Goal: Information Seeking & Learning: Find specific fact

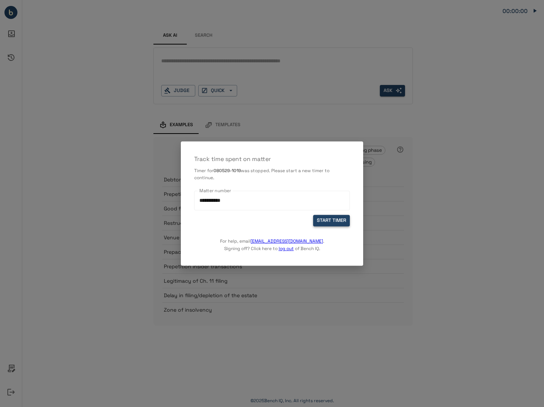
click at [324, 220] on button "START TIMER" at bounding box center [331, 220] width 37 height 11
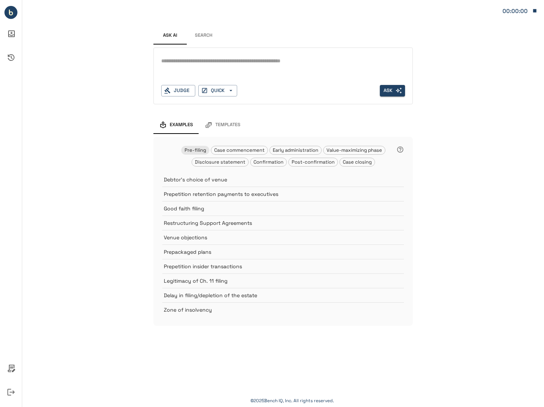
click at [202, 65] on textarea at bounding box center [283, 61] width 244 height 9
click at [101, 163] on div "Ask AI Search * Judge QUICK Ask Examples Templates Pre-filing Case commencement…" at bounding box center [283, 170] width 522 height 340
click at [279, 68] on div "*" at bounding box center [283, 67] width 244 height 24
click at [202, 34] on button "Search" at bounding box center [203, 36] width 33 height 18
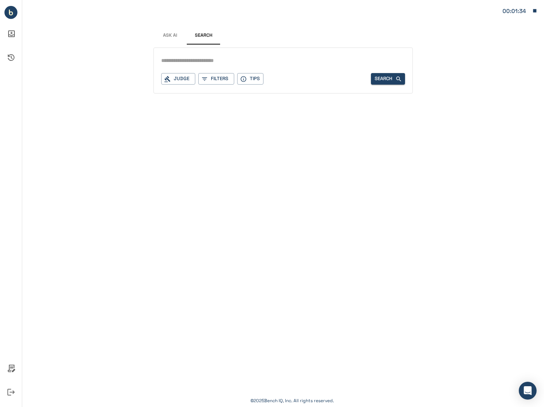
click at [204, 57] on input "text" at bounding box center [283, 60] width 244 height 11
type input "*"
type input "**********"
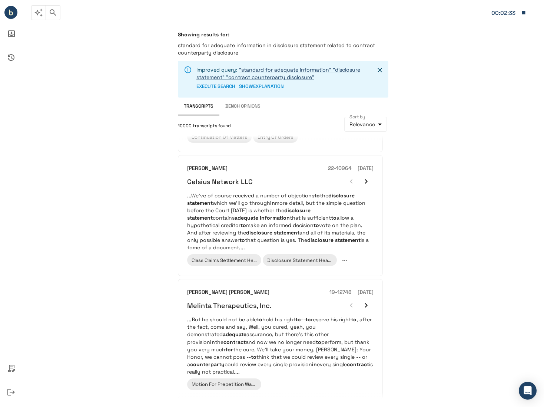
scroll to position [908, 0]
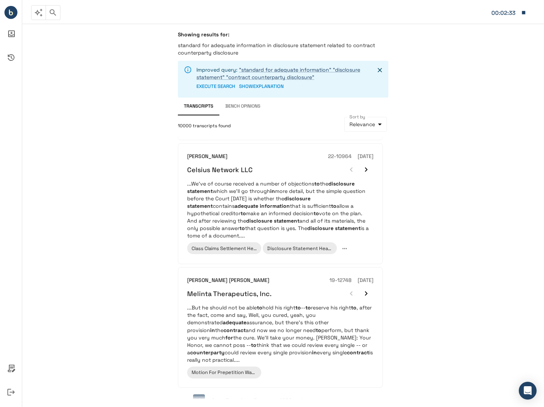
click at [229, 394] on button "3" at bounding box center [227, 400] width 12 height 12
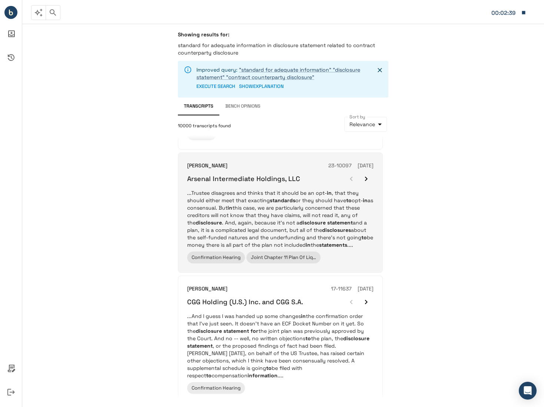
scroll to position [941, 0]
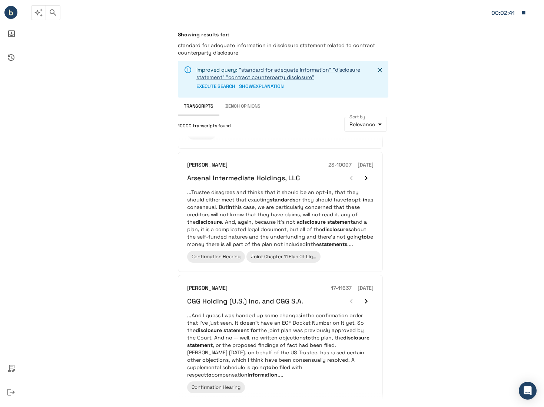
click at [254, 406] on button "5" at bounding box center [256, 415] width 12 height 12
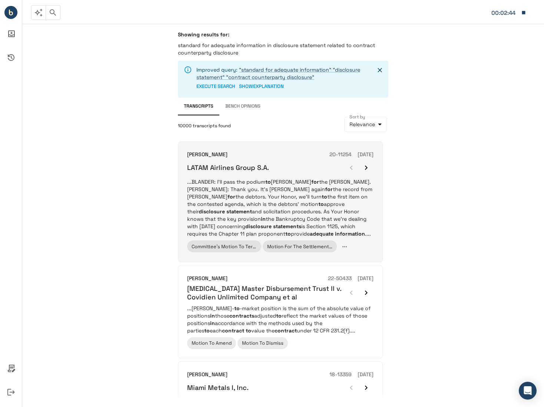
click at [327, 222] on p "...BLANDER: I'll pass the podium to [PERSON_NAME] for the [PERSON_NAME]. [PERSO…" at bounding box center [280, 207] width 186 height 59
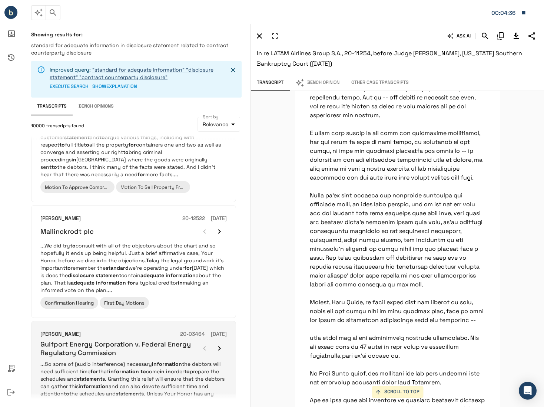
scroll to position [371, 0]
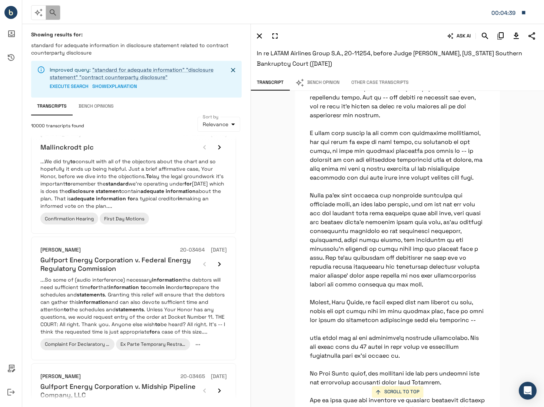
click at [51, 14] on icon "button" at bounding box center [53, 12] width 9 height 9
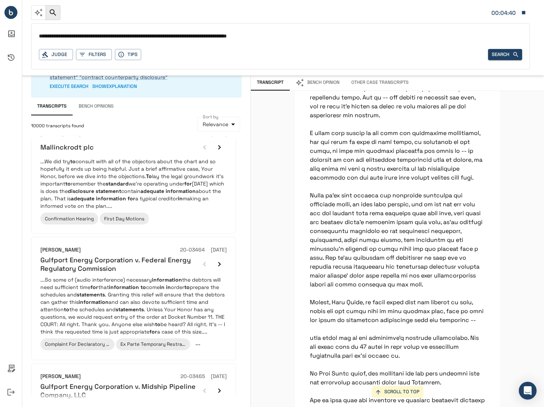
click at [112, 34] on input "**********" at bounding box center [280, 36] width 483 height 11
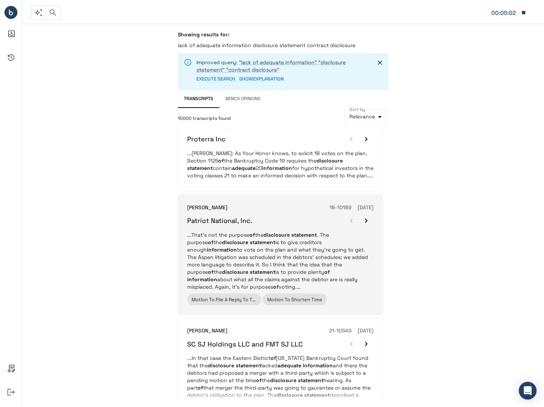
scroll to position [334, 0]
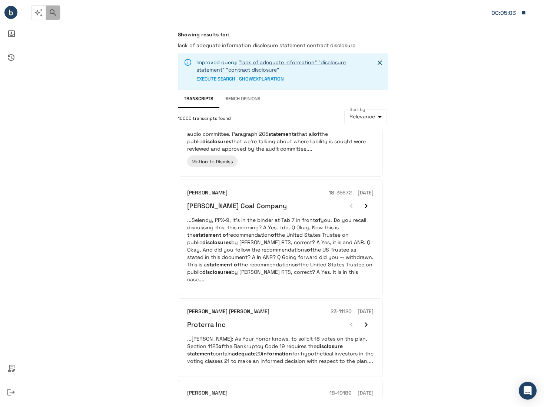
click at [54, 14] on icon "button" at bounding box center [53, 12] width 6 height 6
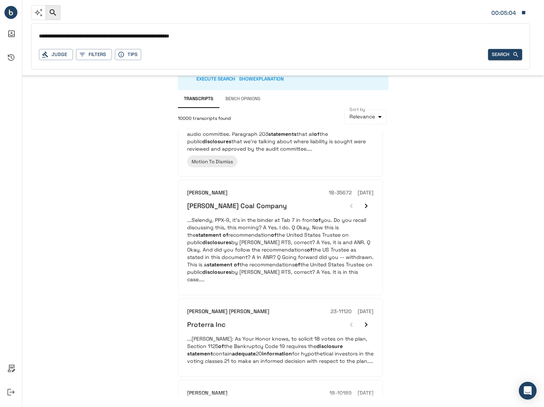
click at [57, 36] on input "**********" at bounding box center [280, 36] width 483 height 11
click at [171, 34] on input "**********" at bounding box center [280, 36] width 483 height 11
click at [493, 56] on button "Search" at bounding box center [505, 54] width 34 height 11
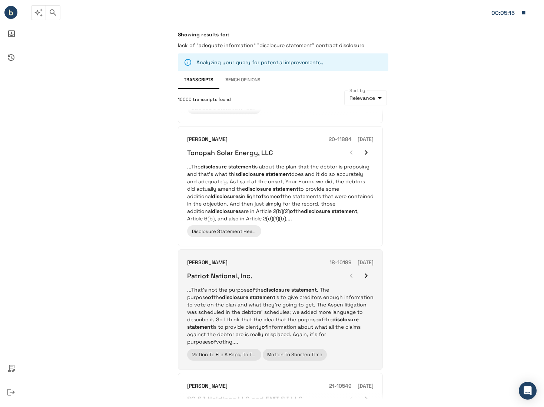
scroll to position [185, 0]
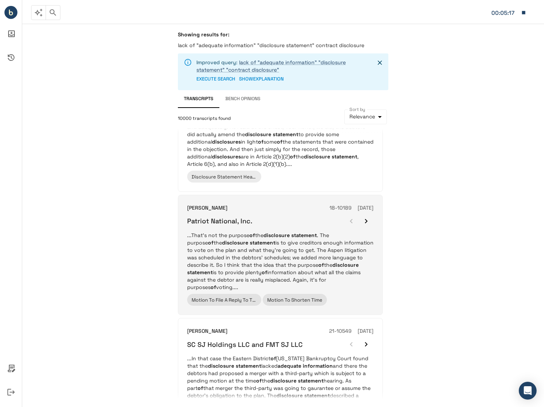
click at [331, 256] on p "...That's not the purpose of the disclosure statement . The purpose of the disc…" at bounding box center [280, 260] width 186 height 59
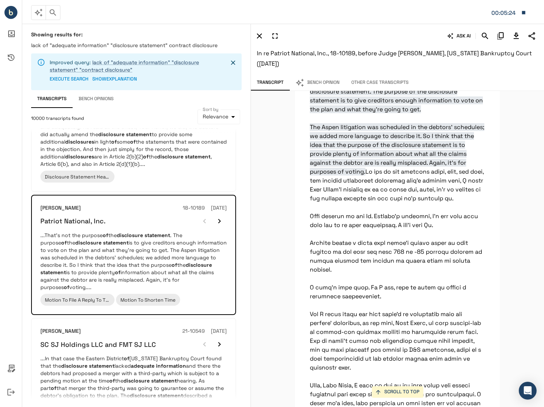
scroll to position [20085, 0]
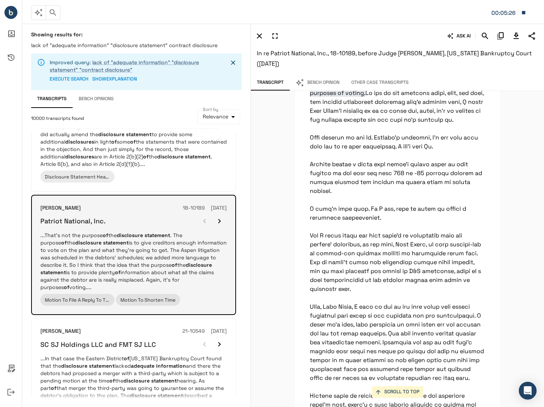
click at [220, 220] on icon "button" at bounding box center [219, 221] width 9 height 9
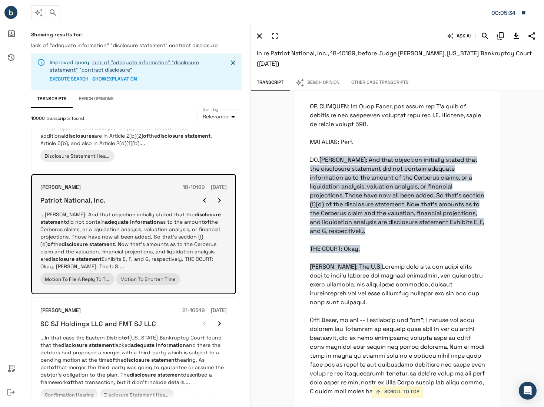
scroll to position [260, 0]
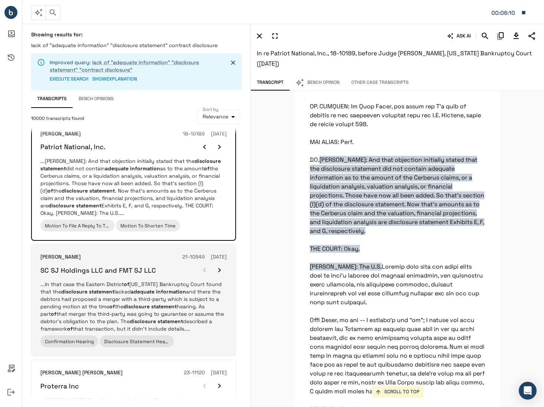
click at [177, 305] on em "disclosure statement" at bounding box center [149, 306] width 53 height 7
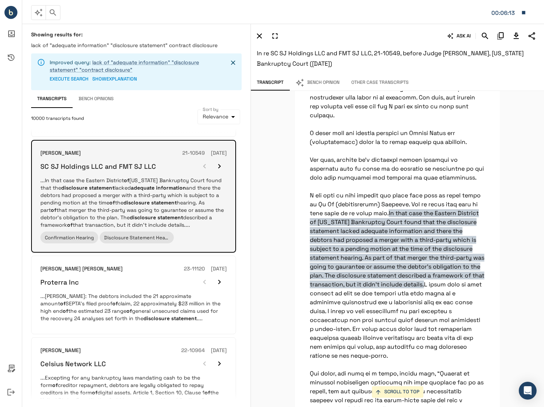
scroll to position [371, 0]
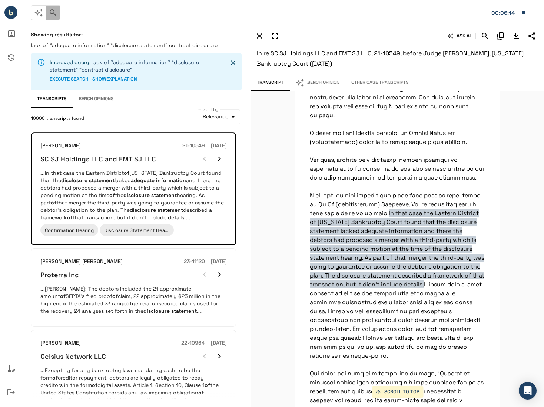
click at [57, 11] on icon "button" at bounding box center [53, 12] width 9 height 9
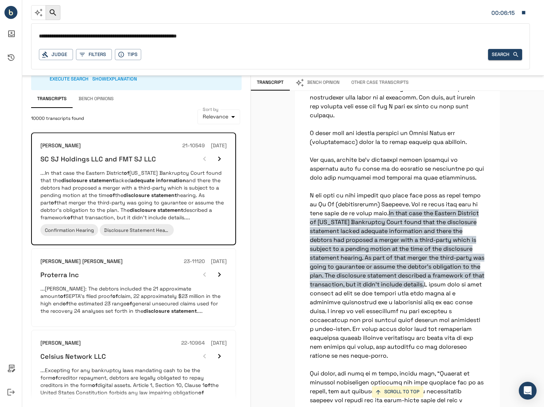
click at [215, 37] on input "**********" at bounding box center [280, 36] width 483 height 11
click at [498, 58] on button "Search" at bounding box center [505, 54] width 34 height 11
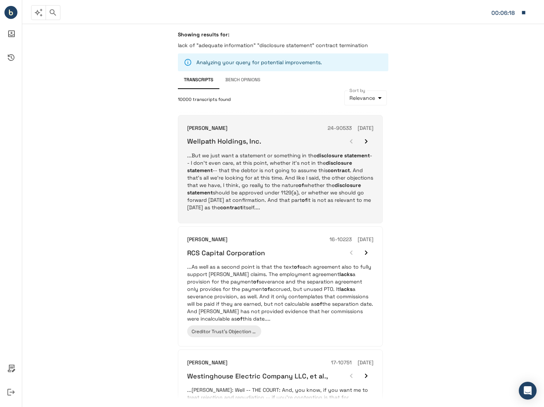
click at [330, 192] on p "...But we just want a statement or something in the disclosure statement -- I d…" at bounding box center [280, 181] width 186 height 59
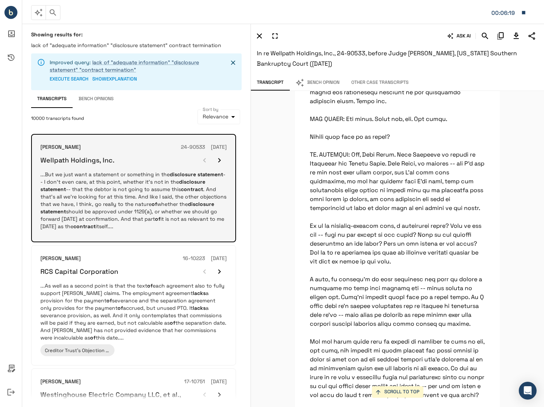
scroll to position [3927, 0]
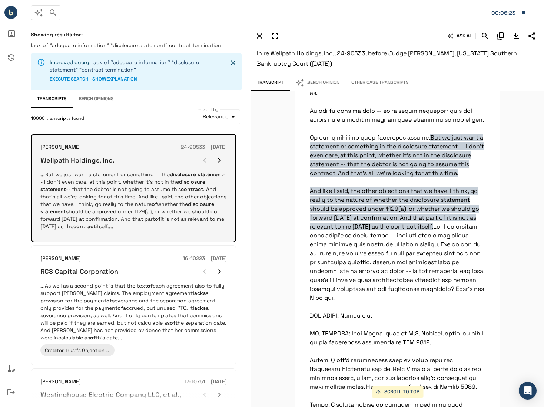
click at [217, 161] on icon "button" at bounding box center [219, 160] width 9 height 9
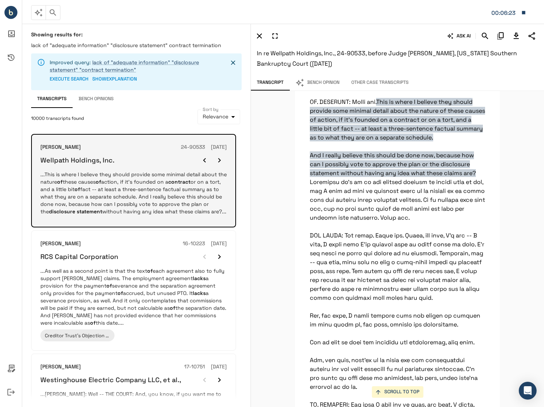
scroll to position [11121, 0]
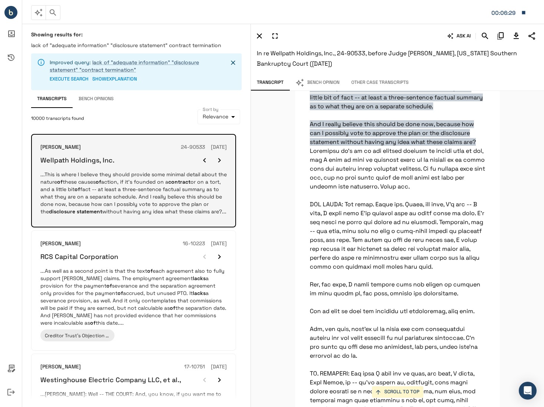
click at [217, 161] on icon "button" at bounding box center [219, 160] width 9 height 9
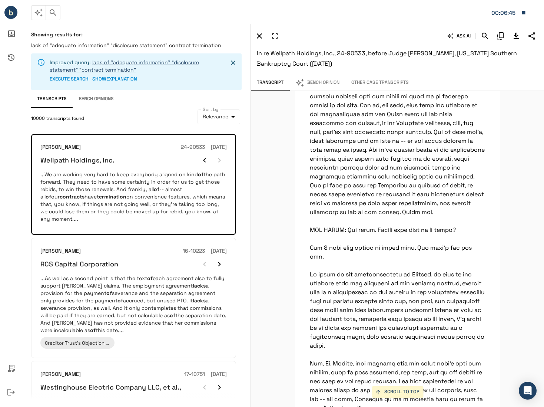
scroll to position [17656, 0]
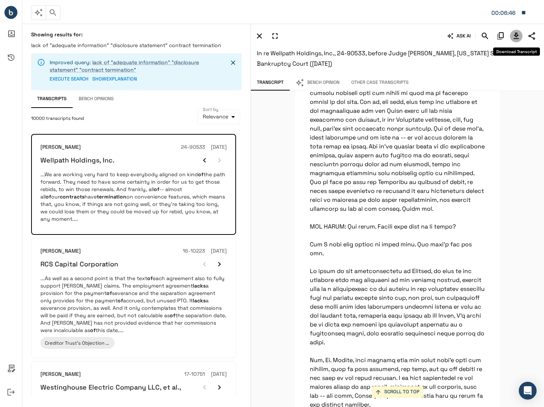
click at [514, 35] on icon "Download Transcript" at bounding box center [516, 36] width 5 height 6
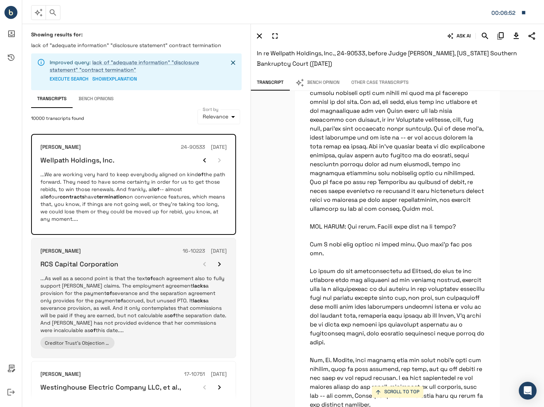
click at [181, 312] on p "...As well as a second point is that the text of each agreement also to fully s…" at bounding box center [133, 303] width 186 height 59
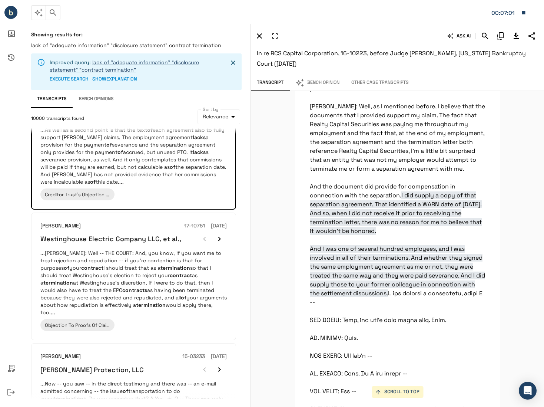
scroll to position [2171, 0]
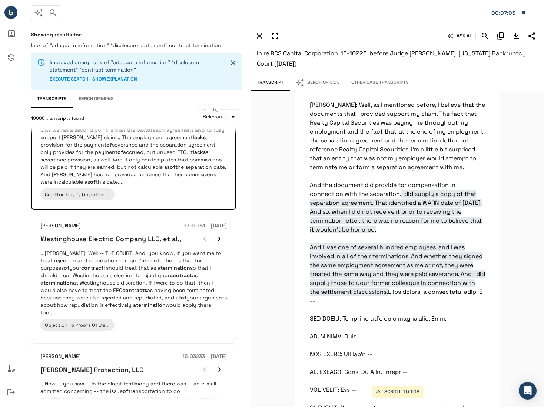
click at [329, 268] on span "I did supply a copy of that separation agreement. That identified a WARN date o…" at bounding box center [397, 243] width 175 height 106
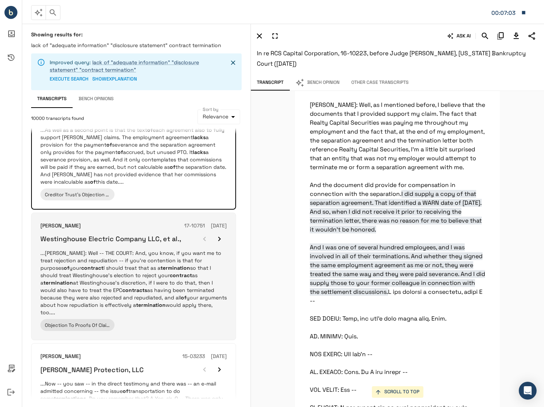
click at [73, 279] on em "termination" at bounding box center [58, 282] width 30 height 7
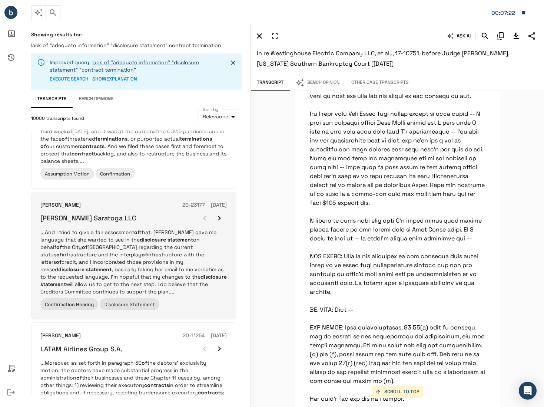
scroll to position [779, 0]
click at [196, 297] on div "Confirmation Hearing Disclosure Statement" at bounding box center [133, 303] width 186 height 12
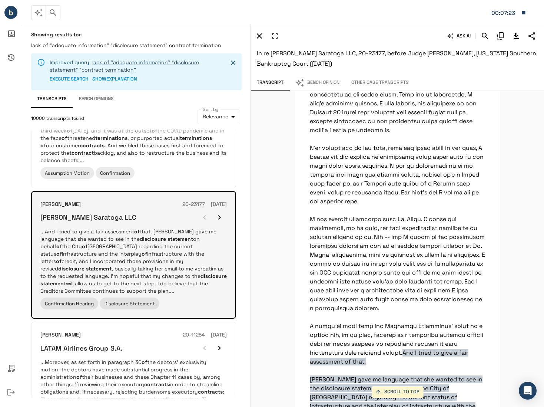
scroll to position [955, 0]
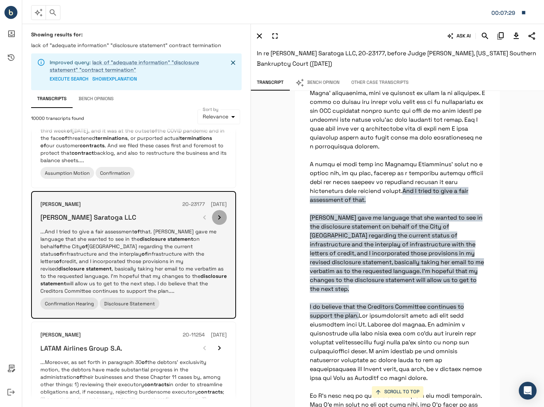
click at [218, 213] on icon "button" at bounding box center [219, 217] width 9 height 9
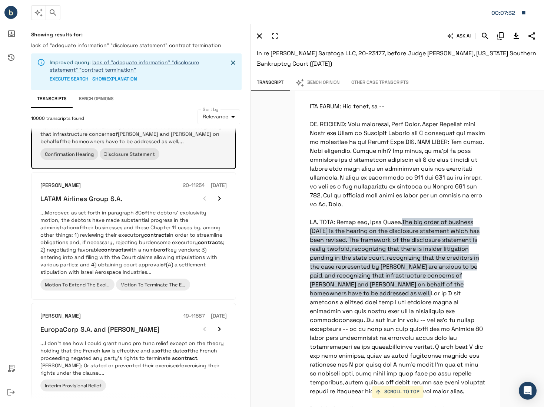
scroll to position [926, 0]
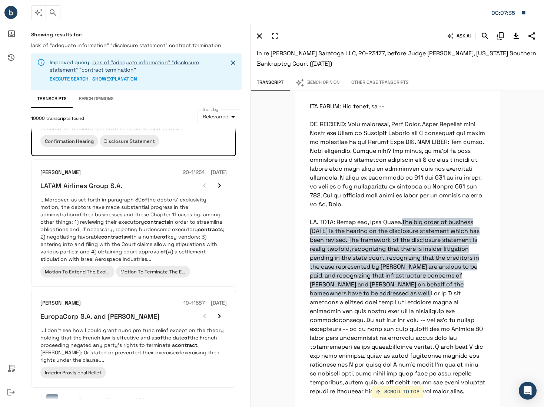
click at [71, 394] on button "2" at bounding box center [66, 400] width 12 height 12
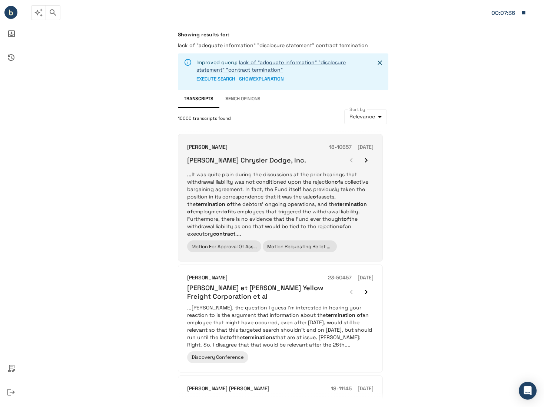
click at [344, 195] on p "...It was quite plain during the discussions at the prior hearings that withdra…" at bounding box center [280, 204] width 186 height 67
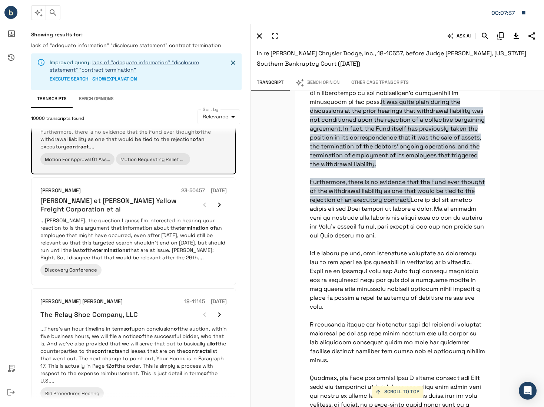
scroll to position [74, 0]
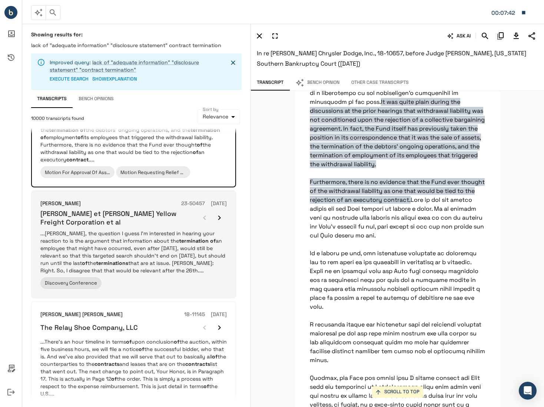
click at [225, 245] on p "...[PERSON_NAME], the question I guess I'm interested in hearing your reaction …" at bounding box center [133, 251] width 186 height 44
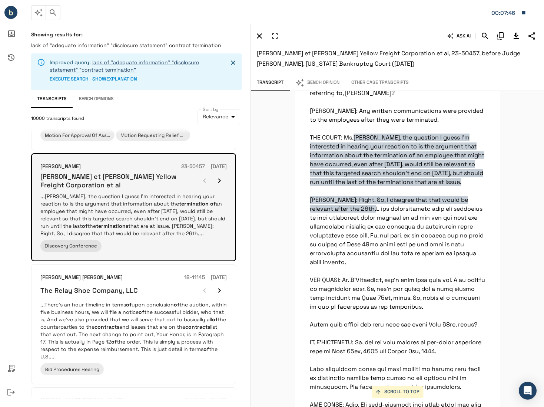
scroll to position [185, 0]
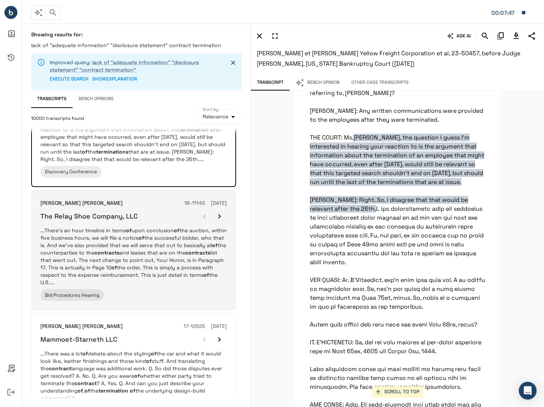
click at [197, 242] on p "...There's an hour timeline in terms of upon conclusion of the auction, within …" at bounding box center [133, 256] width 186 height 59
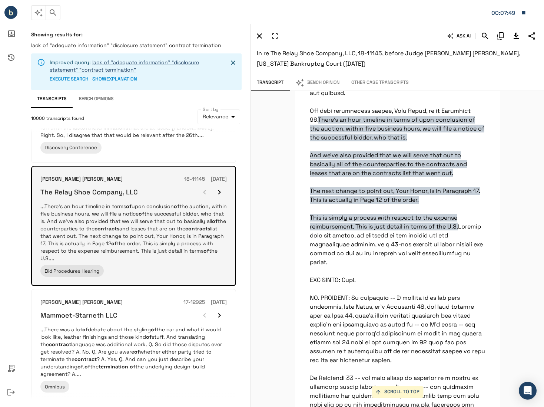
scroll to position [222, 0]
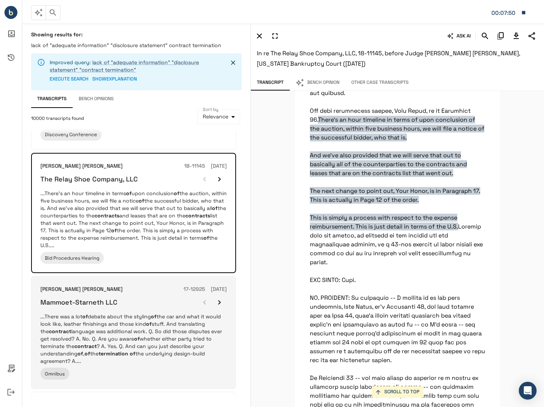
click at [217, 326] on p "...There was a lot of debate about the styling of the car and what it would loo…" at bounding box center [133, 339] width 186 height 52
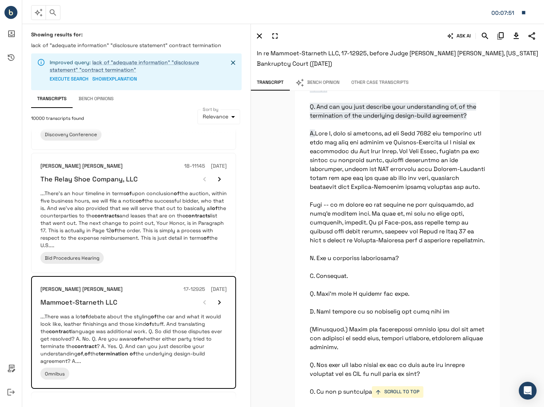
scroll to position [35168, 0]
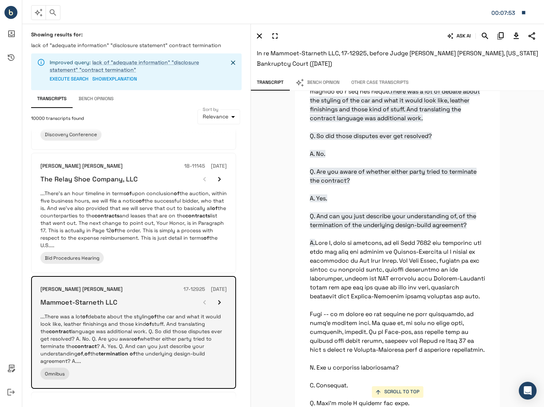
click at [221, 300] on icon "button" at bounding box center [219, 302] width 9 height 9
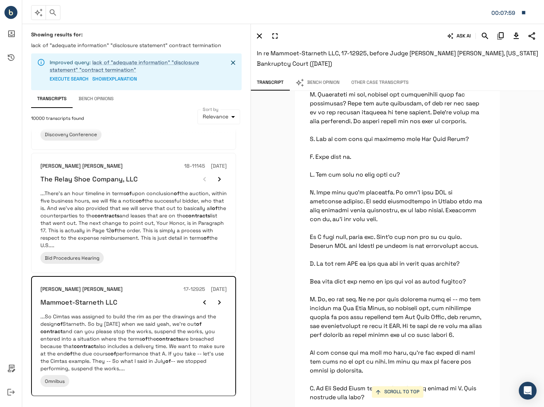
scroll to position [38311, 0]
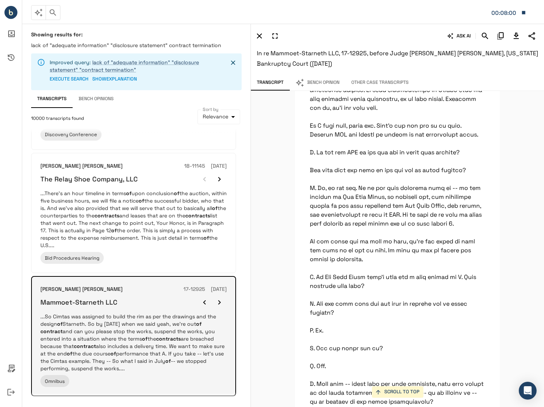
click at [225, 300] on button "button" at bounding box center [219, 302] width 15 height 15
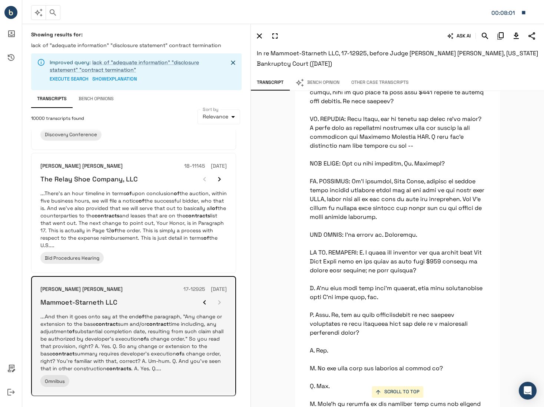
scroll to position [46129, 0]
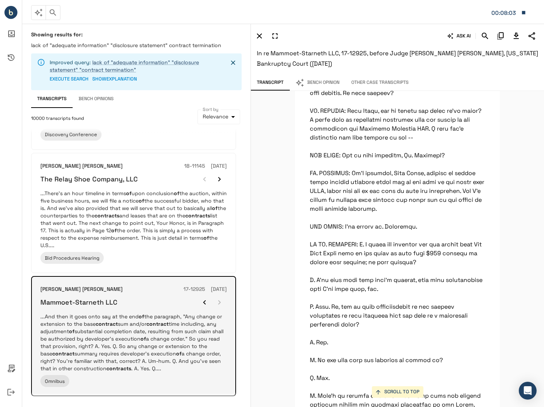
click at [222, 299] on div at bounding box center [212, 302] width 30 height 15
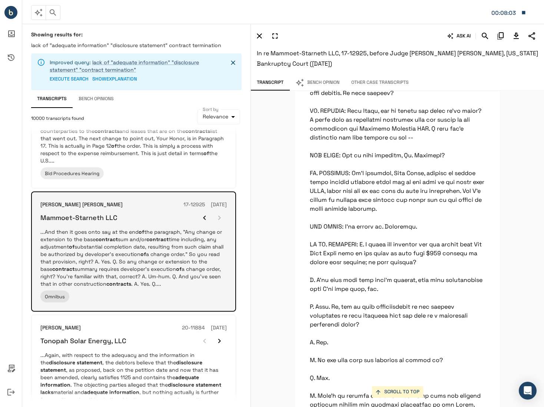
scroll to position [371, 0]
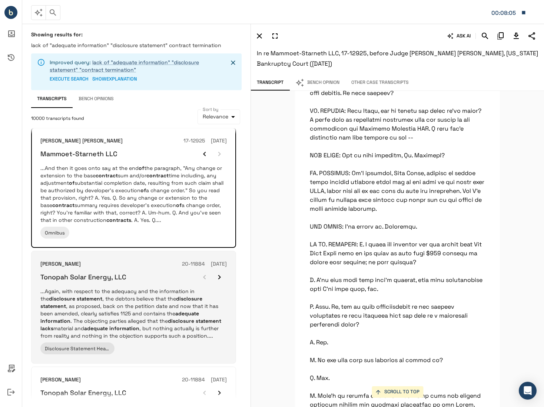
click at [210, 301] on p "...Again, with respect to the adequacy and the information in the disclosure st…" at bounding box center [133, 313] width 186 height 52
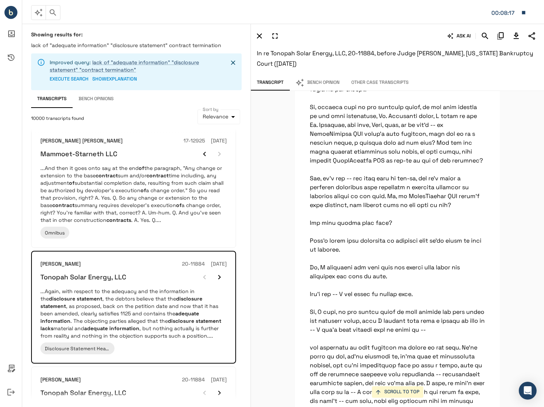
scroll to position [4946, 0]
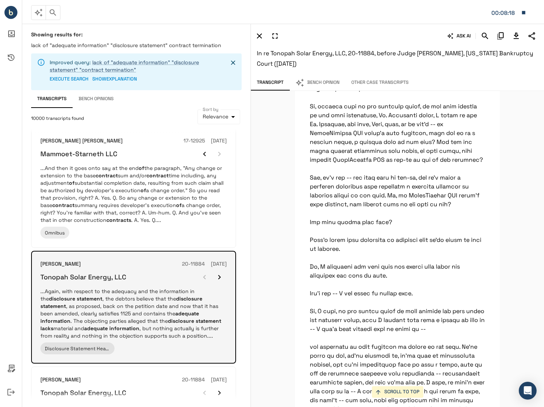
click at [218, 278] on icon "button" at bounding box center [219, 276] width 9 height 9
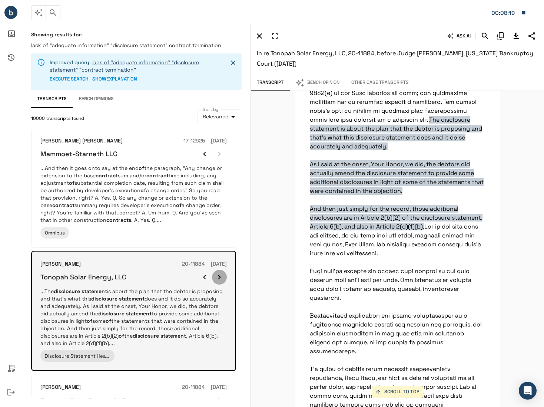
click at [218, 278] on icon "button" at bounding box center [219, 276] width 9 height 9
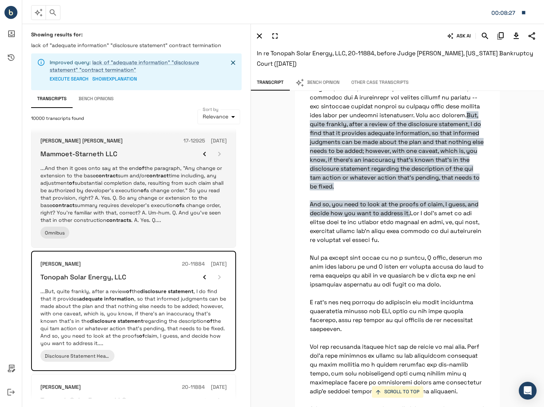
scroll to position [556, 0]
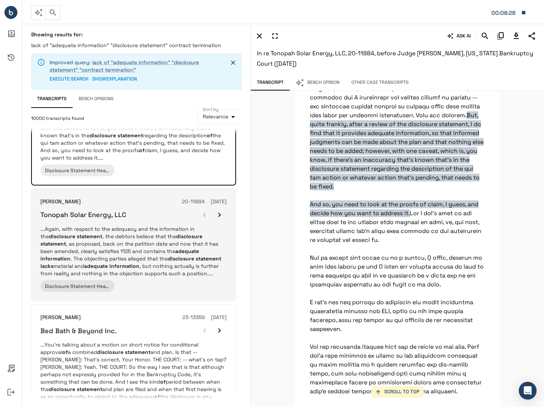
click at [188, 260] on p "...Again, with respect to the adequacy and the information in the disclosure st…" at bounding box center [133, 251] width 186 height 52
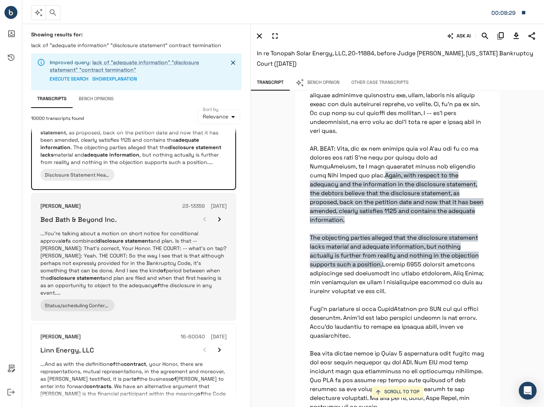
scroll to position [2610, 0]
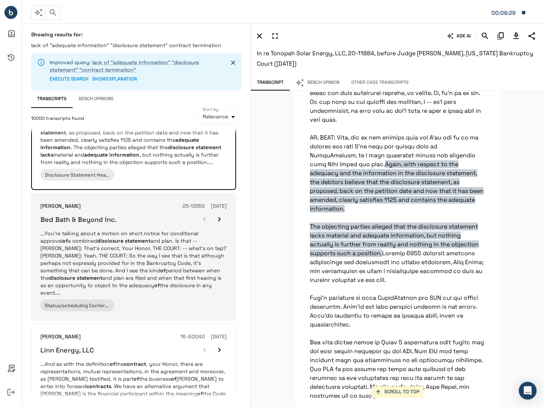
click at [188, 263] on p "...You're talking about a motion on short notice for conditional approval of a …" at bounding box center [133, 262] width 186 height 67
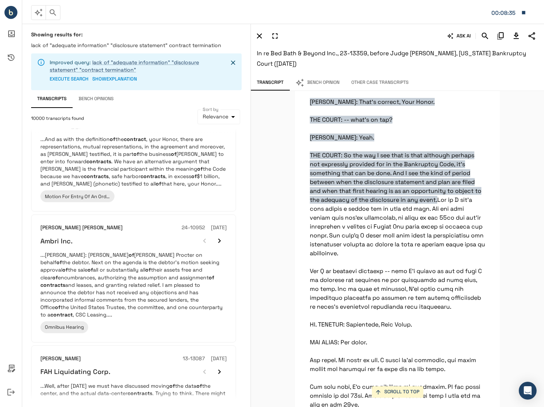
scroll to position [853, 0]
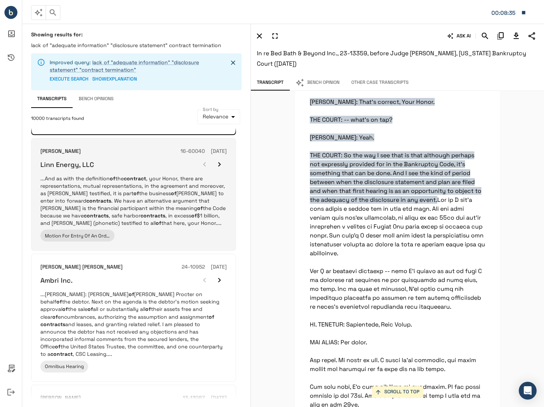
click at [198, 204] on p "...And as with the definition of the contract , your Honor, there are represent…" at bounding box center [133, 201] width 186 height 52
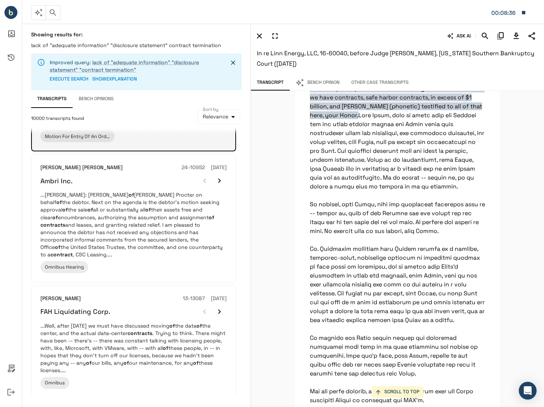
scroll to position [960, 0]
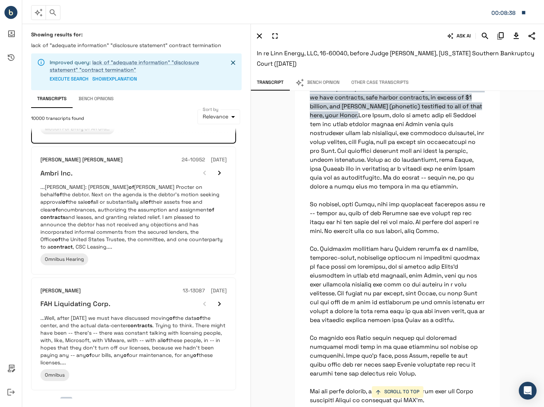
click at [56, 10] on icon "button" at bounding box center [53, 12] width 9 height 9
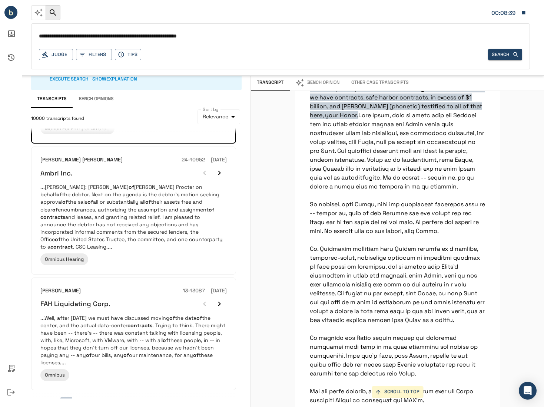
click at [176, 35] on input "**********" at bounding box center [280, 36] width 483 height 11
type input "**********"
click at [495, 53] on button "Search" at bounding box center [505, 54] width 34 height 11
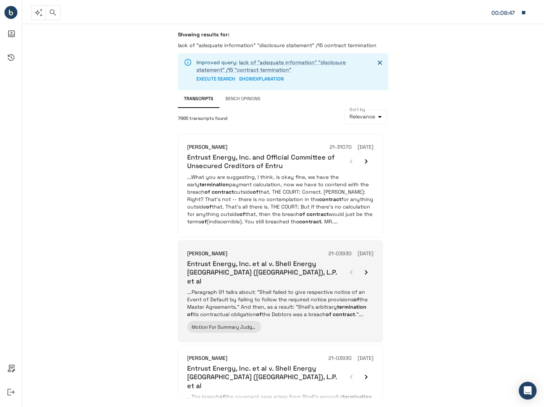
click at [351, 309] on p "...Paragraph 91 talks about: "Shell failed to give respective notice of an Even…" at bounding box center [280, 303] width 186 height 30
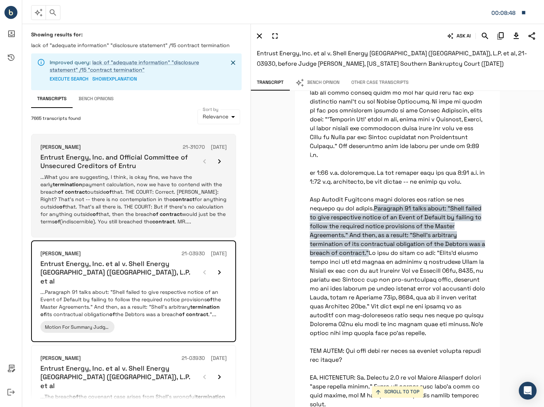
scroll to position [30994, 0]
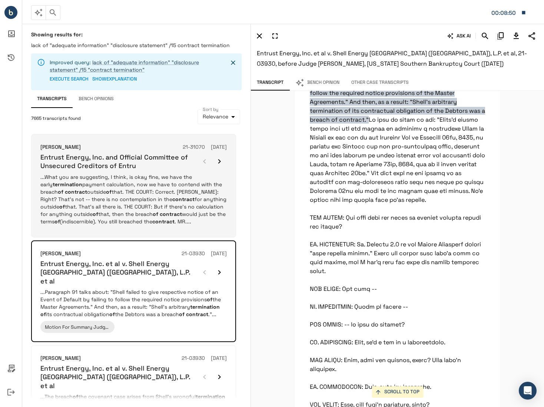
click at [199, 192] on p "...What you are suggesting, I think, is okay fine, we have the early terminatio…" at bounding box center [133, 199] width 186 height 52
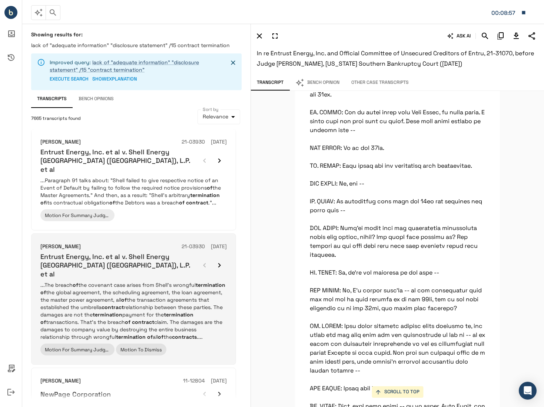
scroll to position [148, 0]
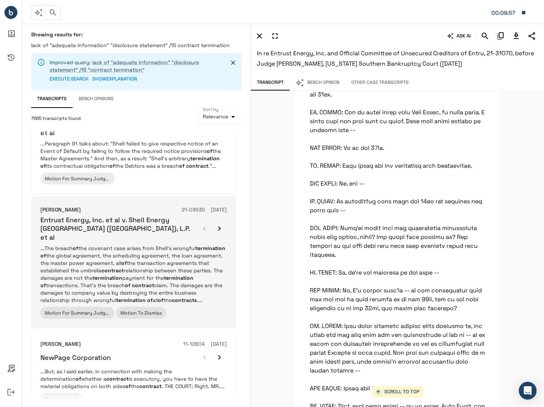
click at [179, 259] on p "...The breach of the covenant case arises from Shell's wrongful termination of …" at bounding box center [133, 273] width 186 height 59
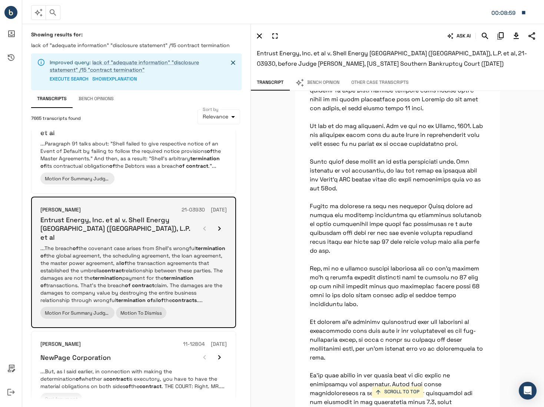
scroll to position [10769, 0]
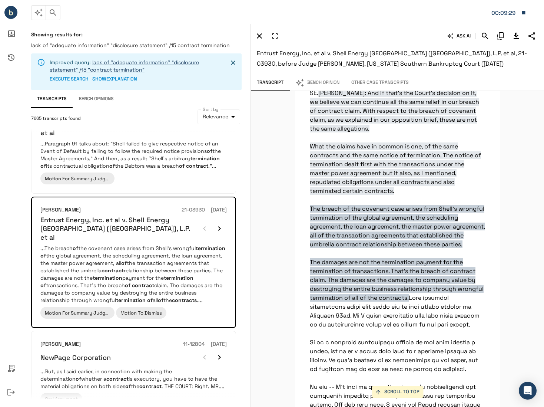
drag, startPoint x: 11, startPoint y: 202, endPoint x: 14, endPoint y: 194, distance: 9.3
click at [11, 202] on div at bounding box center [11, 203] width 22 height 407
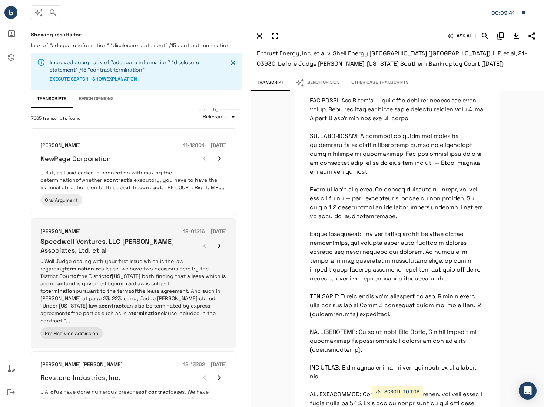
scroll to position [334, 0]
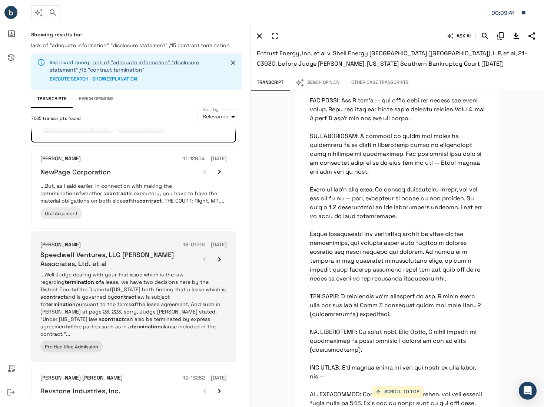
click at [165, 310] on p "...Well Judge dealing with your first issue which is the law regarding terminat…" at bounding box center [133, 304] width 186 height 67
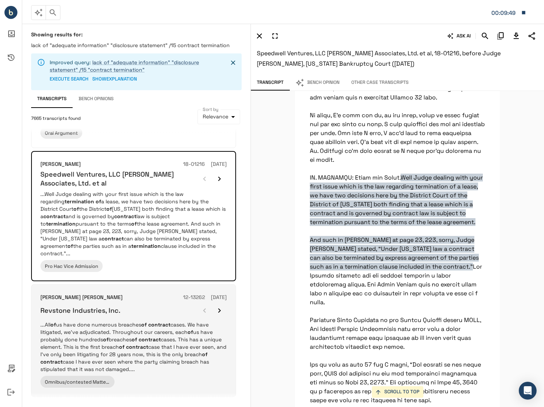
scroll to position [408, 0]
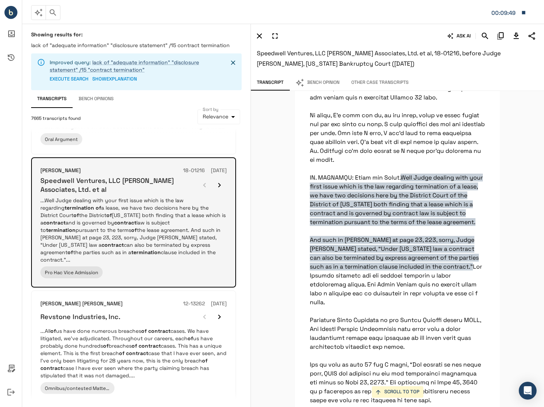
click at [217, 181] on icon "button" at bounding box center [219, 185] width 9 height 9
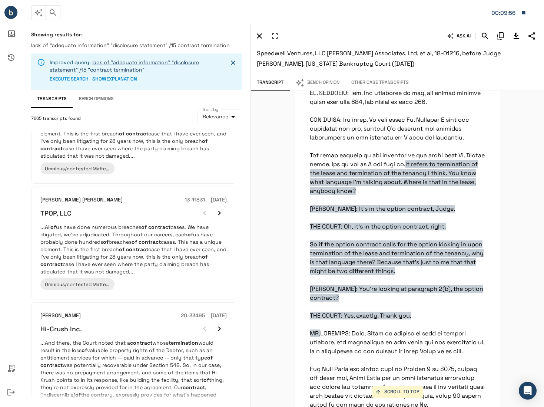
scroll to position [704, 0]
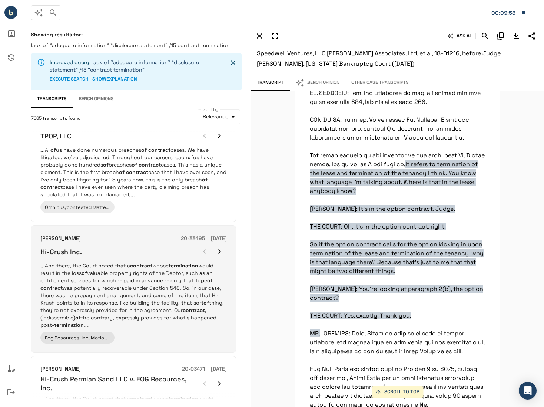
click at [169, 331] on div "Eog Resources, Inc. Motion To Dismiss" at bounding box center [133, 337] width 186 height 12
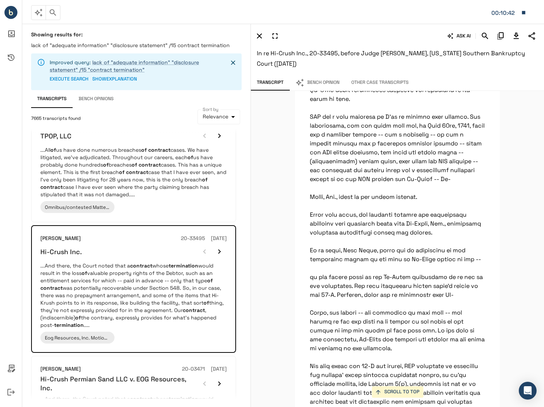
scroll to position [14960, 0]
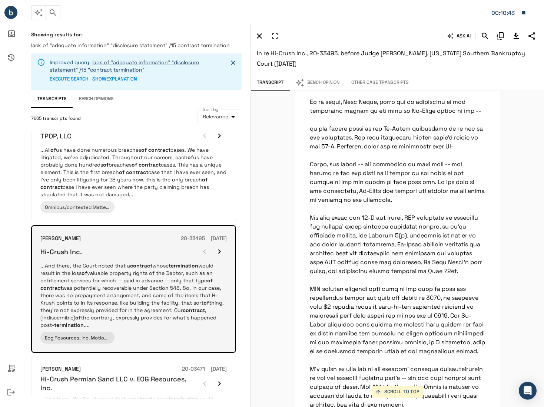
click at [221, 247] on icon "button" at bounding box center [219, 251] width 9 height 9
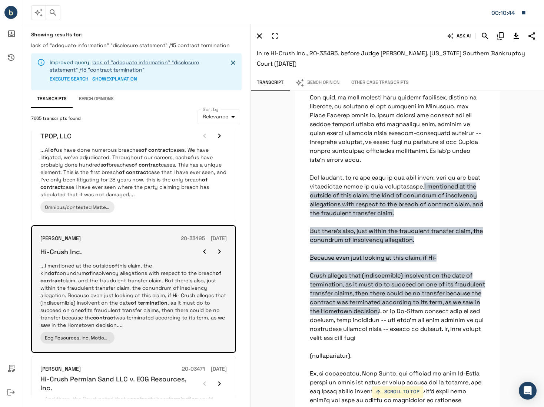
click at [221, 247] on icon "button" at bounding box center [219, 251] width 9 height 9
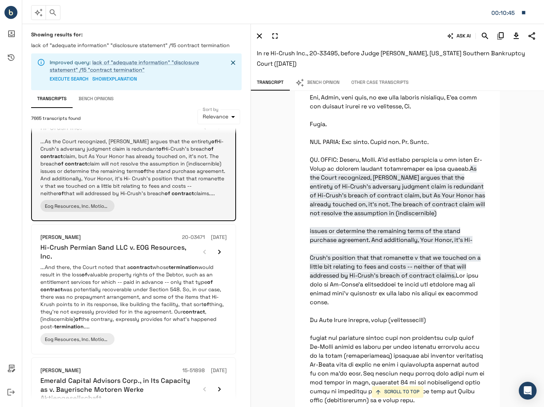
scroll to position [853, 0]
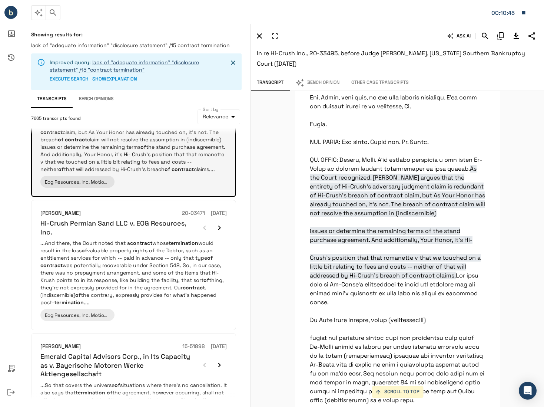
click at [188, 265] on p "...And there, the Court noted that a contract whose termination would result in…" at bounding box center [133, 272] width 186 height 67
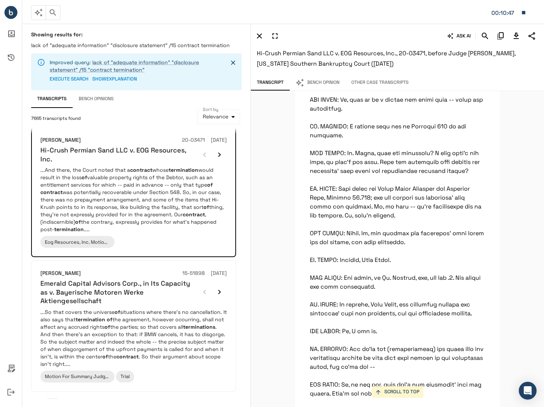
scroll to position [12736, 0]
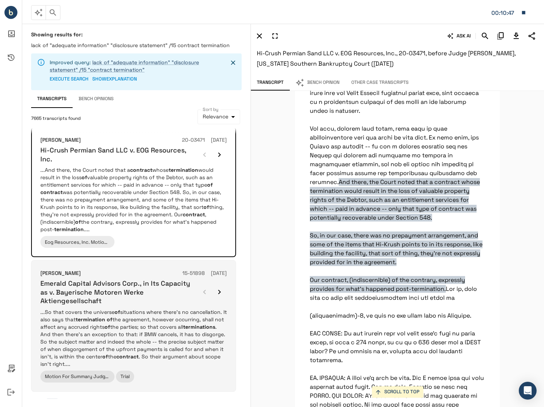
click at [194, 308] on p "...So that covers the universe of situations where there's no cancellation. It …" at bounding box center [133, 337] width 186 height 59
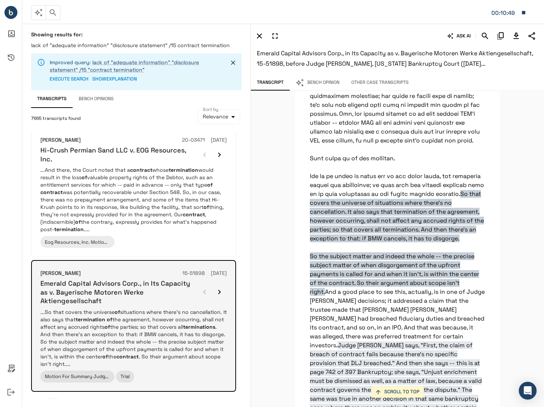
scroll to position [1653, 0]
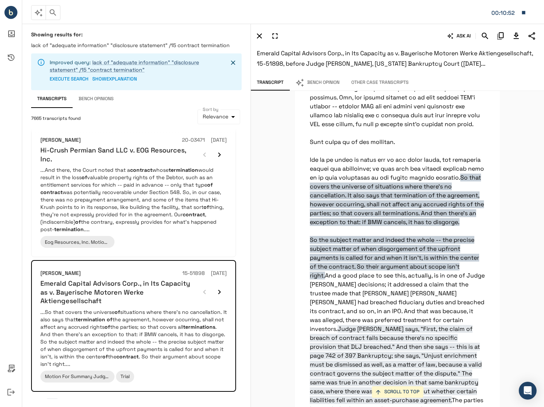
click at [65, 398] on button "2" at bounding box center [66, 404] width 12 height 12
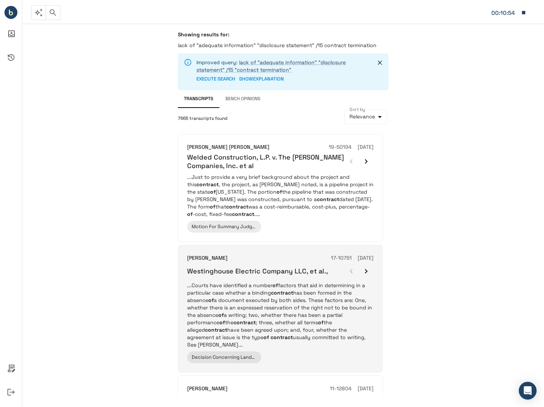
click at [314, 318] on p "...Courts have identified a number of factors that aid in determining in a part…" at bounding box center [280, 314] width 186 height 67
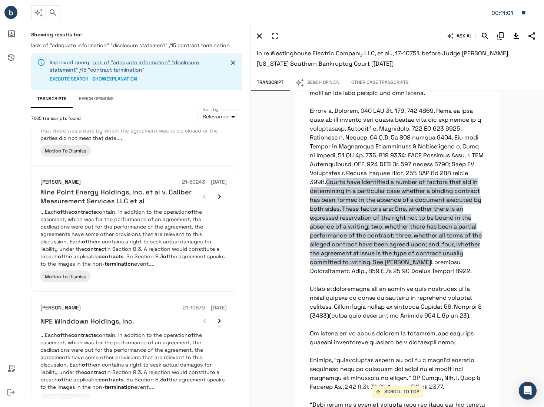
scroll to position [964, 0]
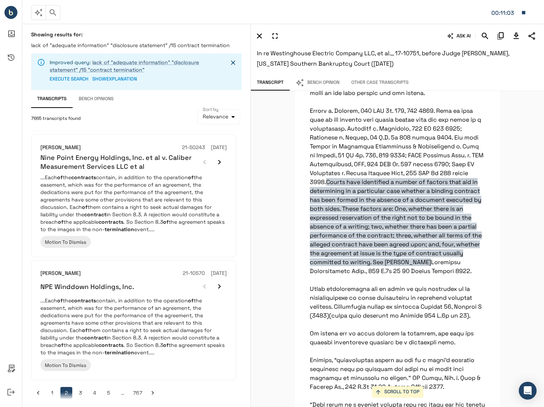
click at [82, 387] on button "3" at bounding box center [81, 393] width 12 height 12
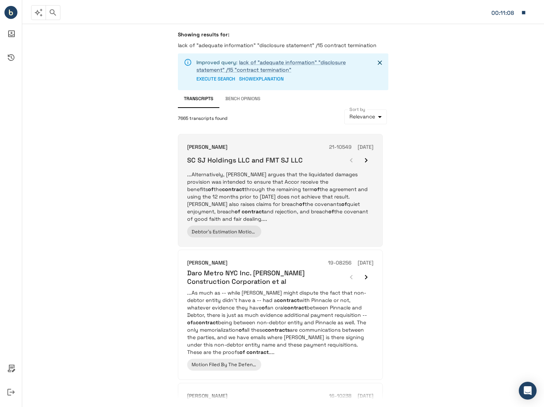
click at [326, 208] on p "...Alternatively, [PERSON_NAME] argues that the liquidated damages provision wa…" at bounding box center [280, 197] width 186 height 52
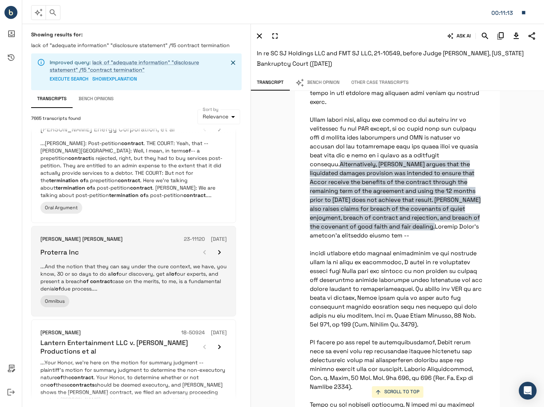
scroll to position [937, 0]
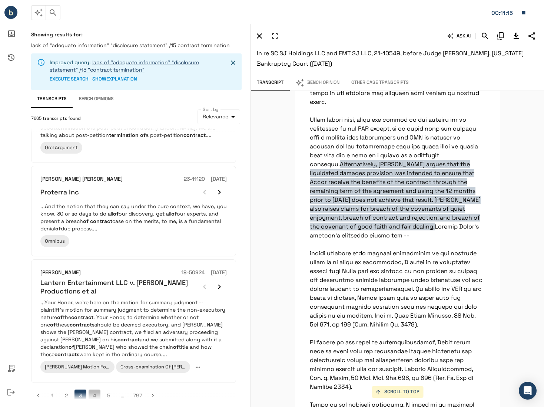
click at [95, 389] on button "4" at bounding box center [95, 395] width 12 height 12
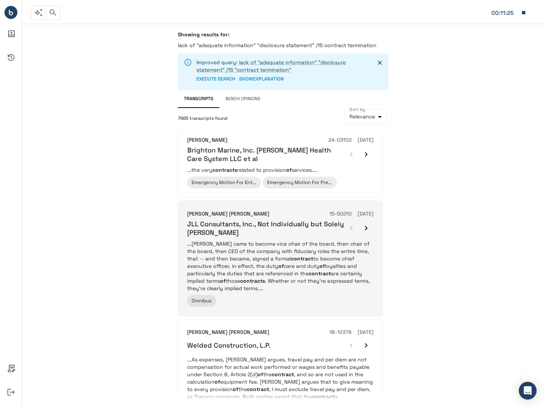
scroll to position [792, 0]
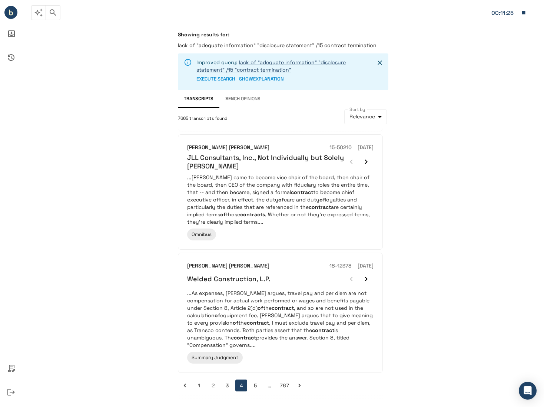
click at [257, 387] on button "5" at bounding box center [256, 385] width 12 height 12
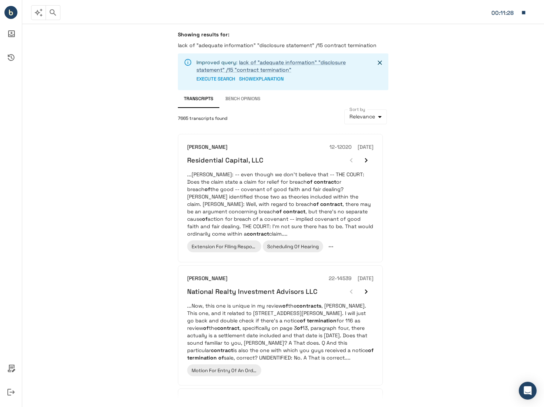
click at [51, 19] on button "button" at bounding box center [53, 12] width 15 height 15
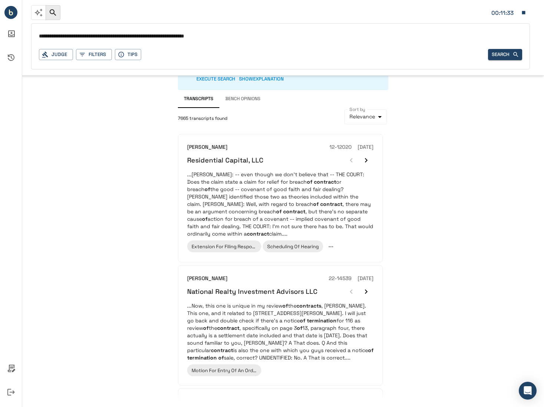
drag, startPoint x: 238, startPoint y: 35, endPoint x: 31, endPoint y: 37, distance: 207.2
click at [31, 37] on div "**********" at bounding box center [272, 38] width 544 height 76
